Goal: Browse casually: Explore the website without a specific task or goal

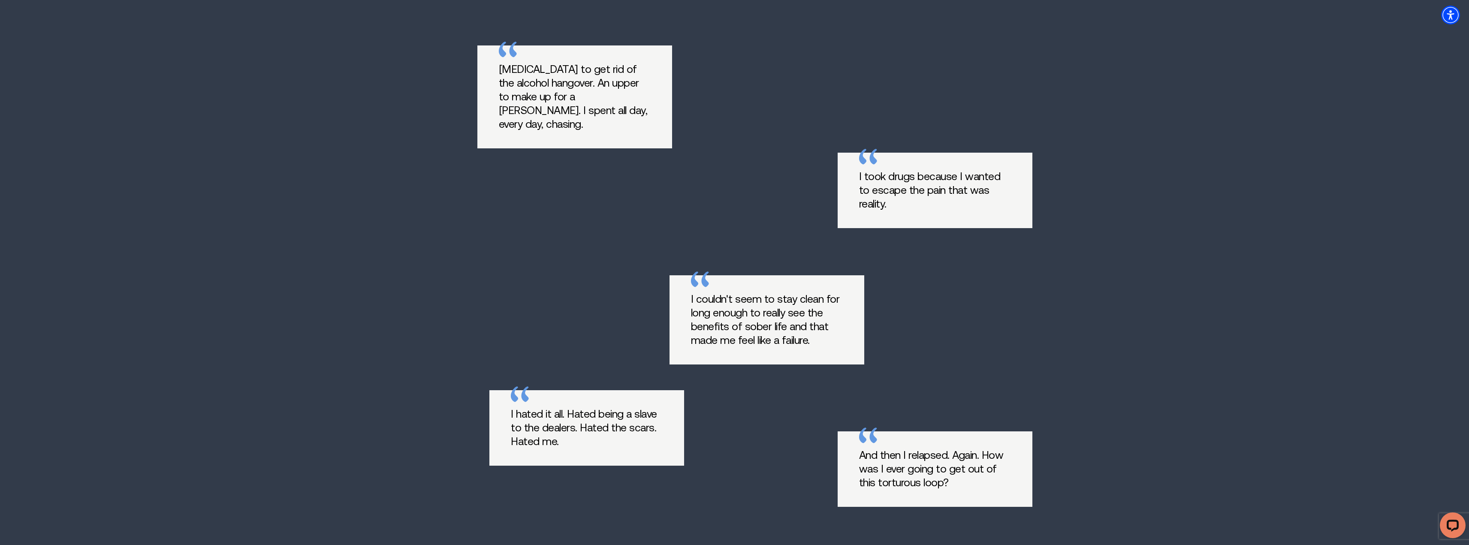
scroll to position [1029, 0]
click at [788, 292] on p "I couldn't seem to stay clean for long enough to really see the benefits of sob…" at bounding box center [767, 319] width 152 height 55
click at [745, 294] on div "[MEDICAL_DATA] to get rid of the alcohol hangover. An upper to make up for a [P…" at bounding box center [734, 305] width 515 height 547
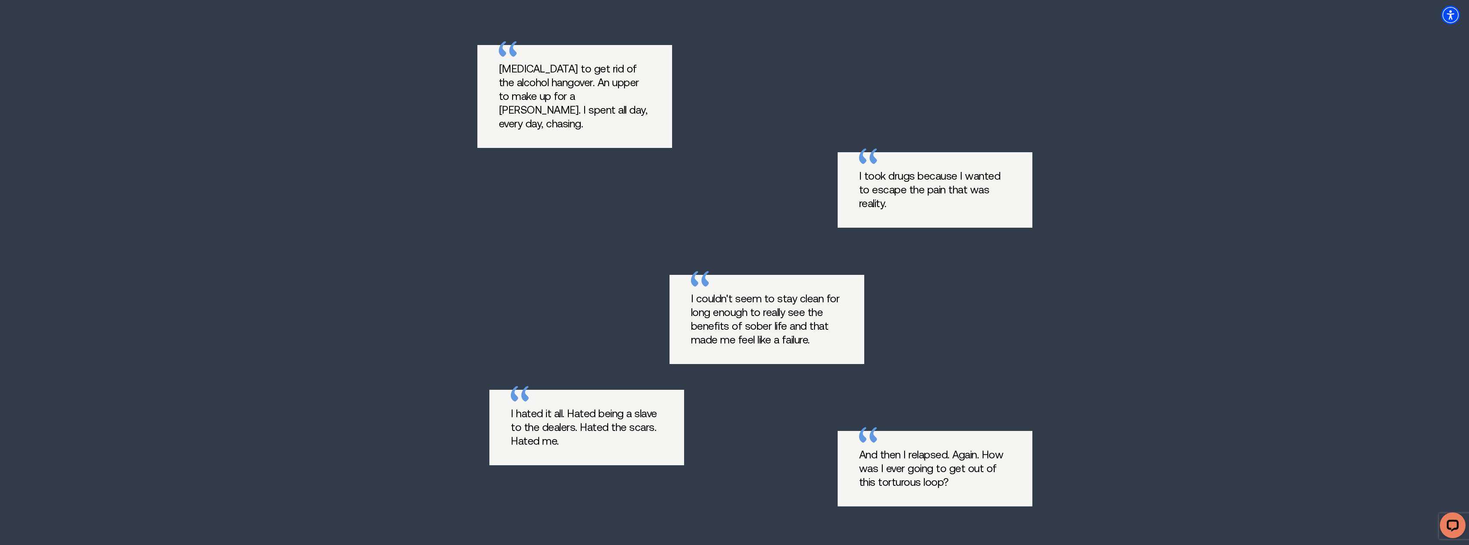
click at [613, 407] on p "I hated it all. Hated being a slave to the dealers. Hated the scars. Hated me." at bounding box center [587, 427] width 152 height 41
click at [904, 448] on p "And then I relapsed. Again. How was I ever going to get out of this torturous l…" at bounding box center [935, 468] width 152 height 41
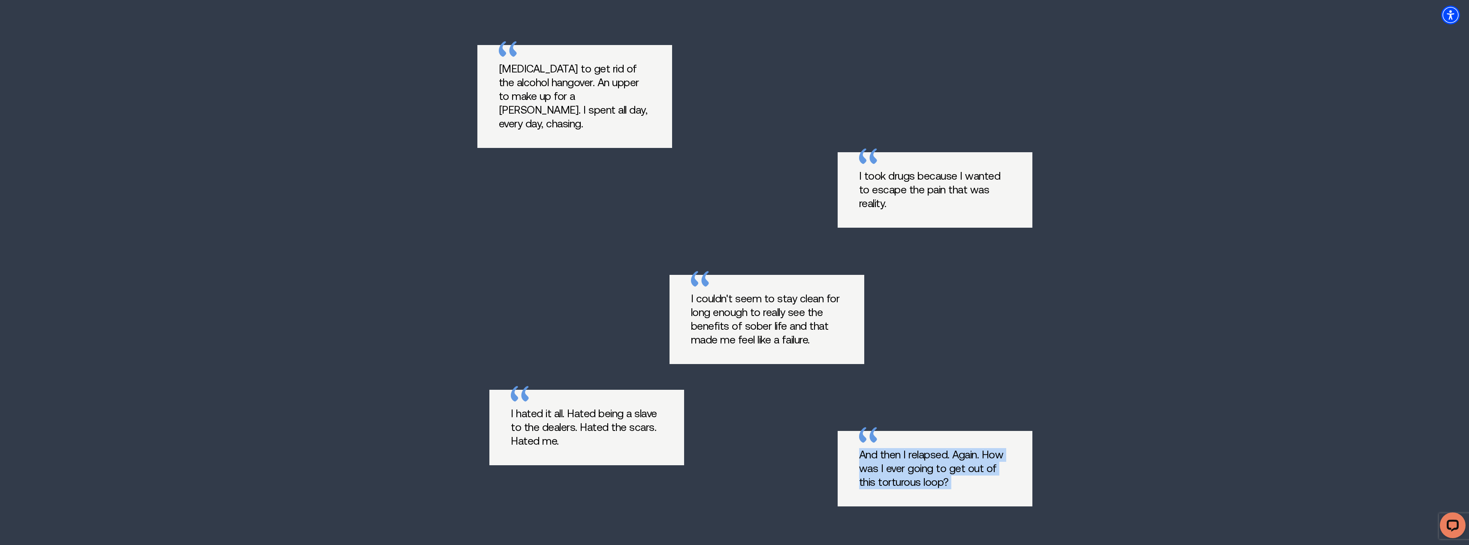
click at [904, 448] on p "And then I relapsed. Again. How was I ever going to get out of this torturous l…" at bounding box center [935, 468] width 152 height 41
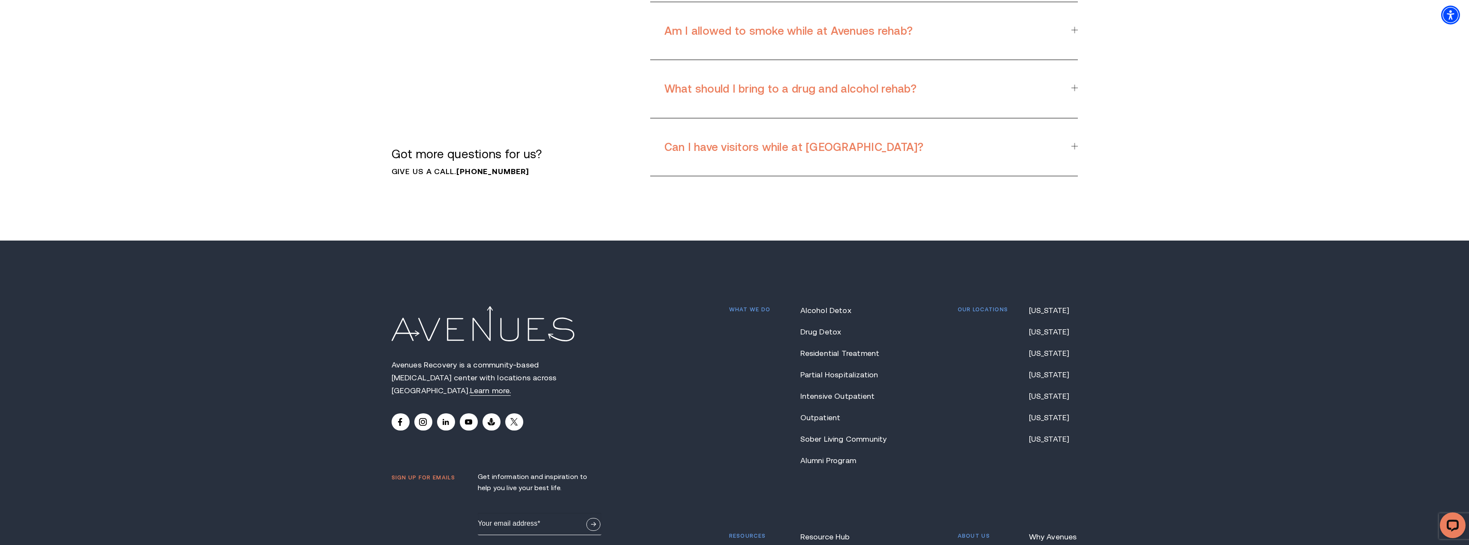
scroll to position [7994, 0]
